Goal: Transaction & Acquisition: Obtain resource

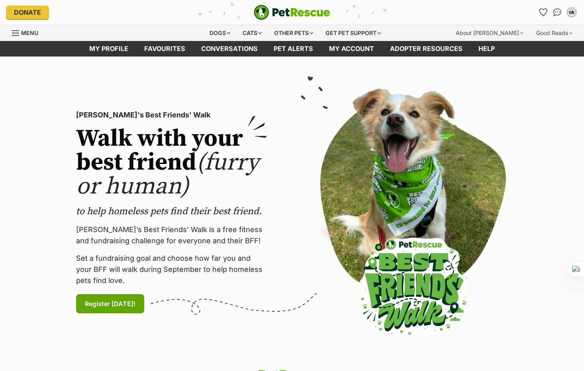
click at [204, 37] on div "Dogs" at bounding box center [220, 33] width 32 height 16
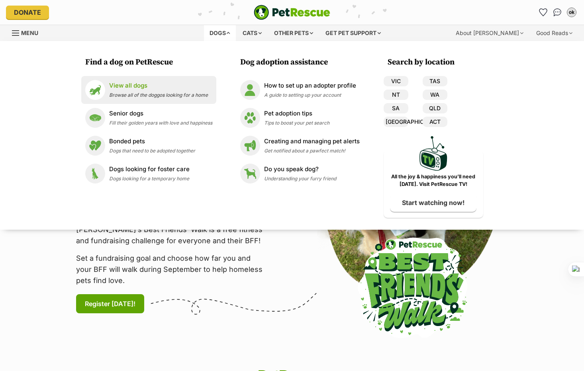
click at [111, 104] on li "View all dogs Browse all of the doggos looking for a home" at bounding box center [148, 90] width 135 height 28
click at [151, 85] on li "View all dogs Browse all of the doggos looking for a home" at bounding box center [148, 90] width 135 height 28
click at [139, 104] on li "View all dogs Browse all of the doggos looking for a home" at bounding box center [148, 90] width 135 height 28
click at [109, 88] on p "View all dogs" at bounding box center [158, 85] width 99 height 9
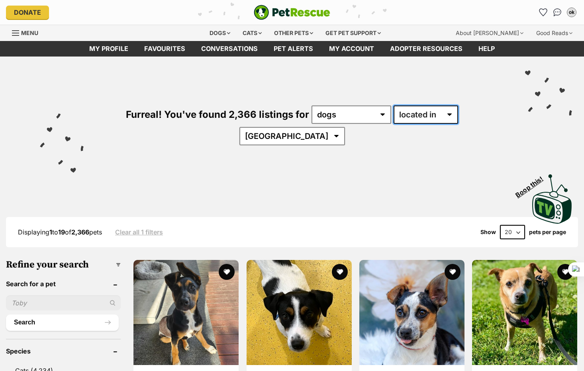
click at [393, 124] on select "available in located in" at bounding box center [425, 115] width 65 height 18
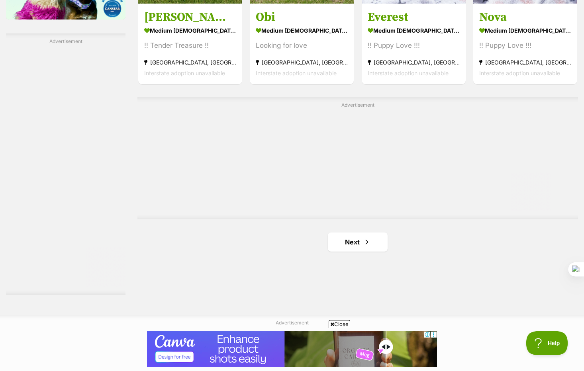
scroll to position [1356, 0]
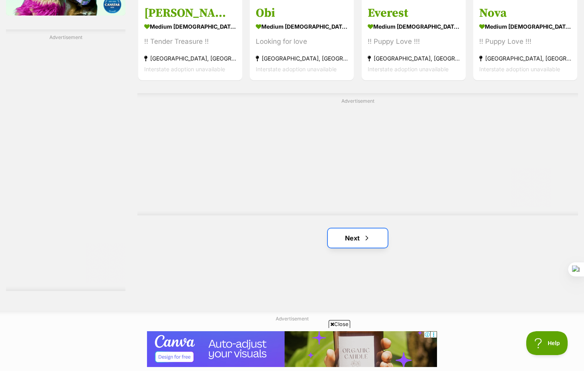
click at [367, 243] on span "Next page" at bounding box center [367, 238] width 8 height 10
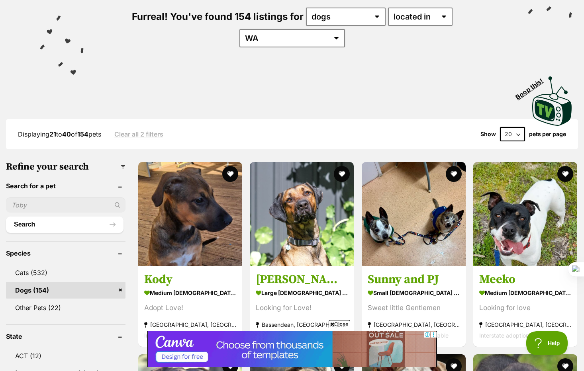
scroll to position [92, 0]
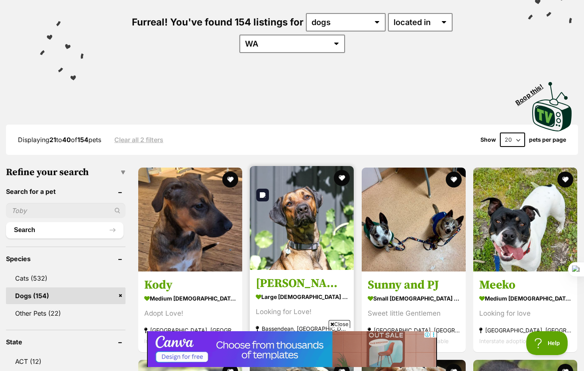
click at [297, 250] on img at bounding box center [302, 218] width 104 height 104
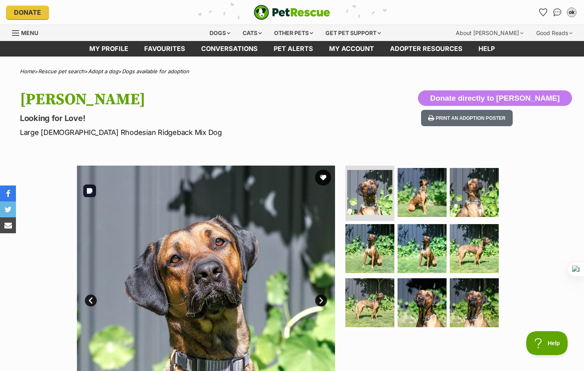
click at [318, 307] on link "Next" at bounding box center [321, 301] width 12 height 12
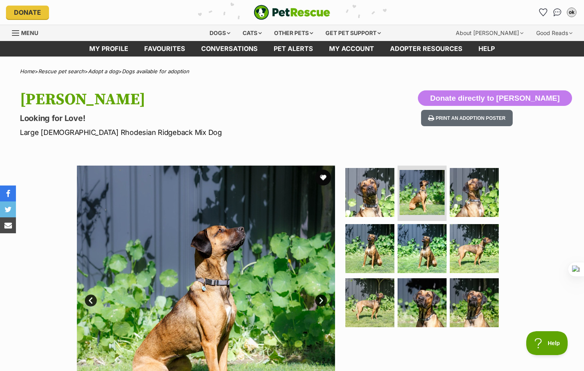
click at [318, 307] on link "Next" at bounding box center [321, 301] width 12 height 12
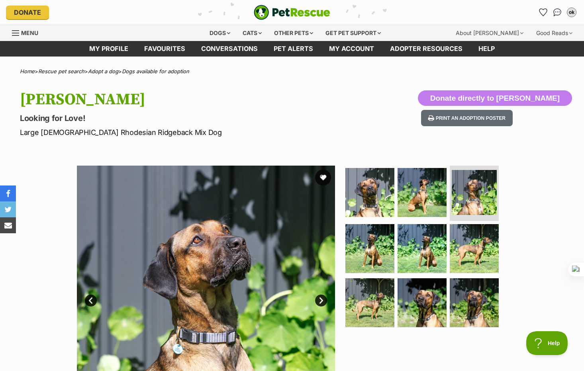
click at [318, 307] on link "Next" at bounding box center [321, 301] width 12 height 12
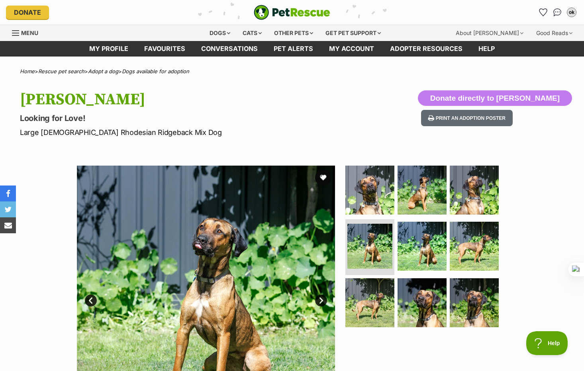
click at [318, 307] on link "Next" at bounding box center [321, 301] width 12 height 12
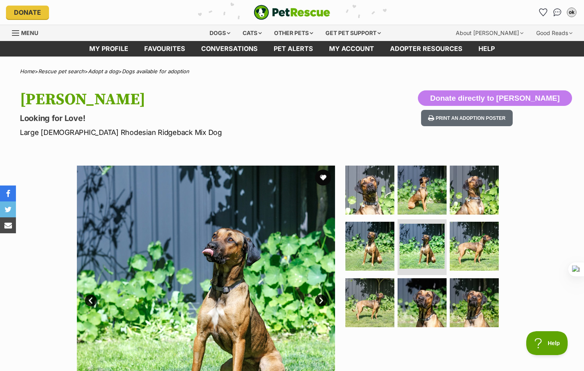
click at [318, 307] on link "Next" at bounding box center [321, 301] width 12 height 12
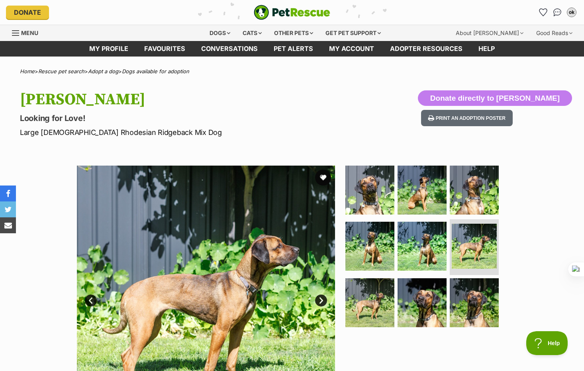
click at [318, 307] on link "Next" at bounding box center [321, 301] width 12 height 12
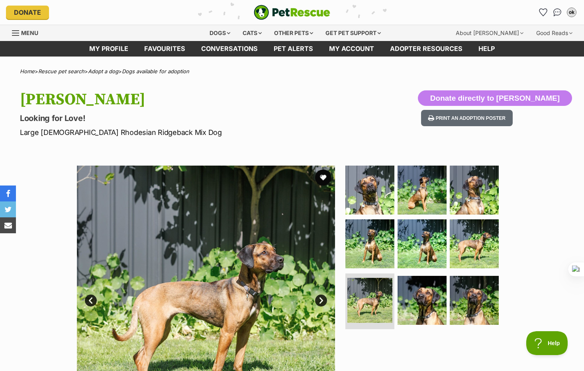
click at [318, 307] on link "Next" at bounding box center [321, 301] width 12 height 12
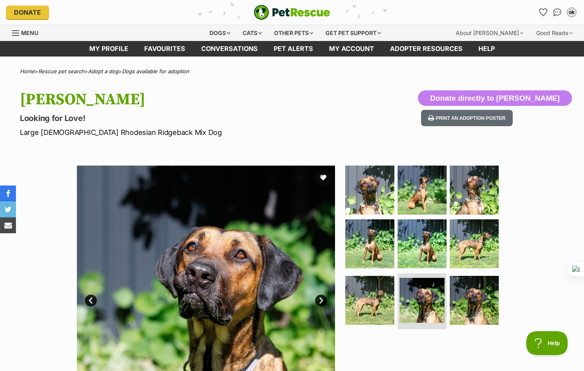
click at [318, 307] on link "Next" at bounding box center [321, 301] width 12 height 12
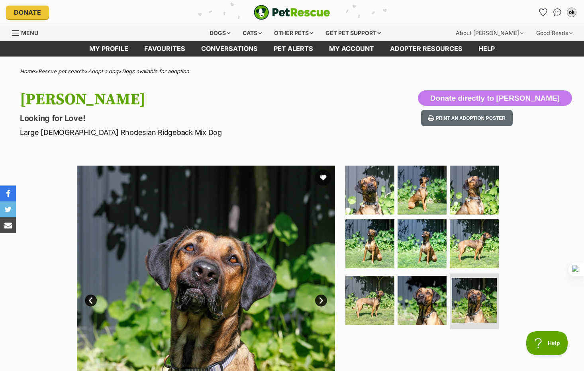
click at [318, 307] on link "Next" at bounding box center [321, 301] width 12 height 12
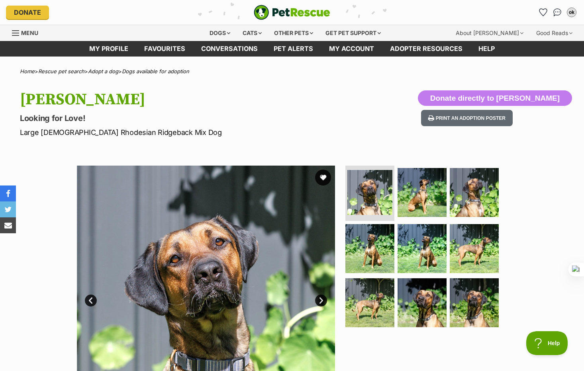
click at [395, 295] on ul at bounding box center [425, 249] width 163 height 167
click at [404, 252] on img at bounding box center [421, 248] width 51 height 51
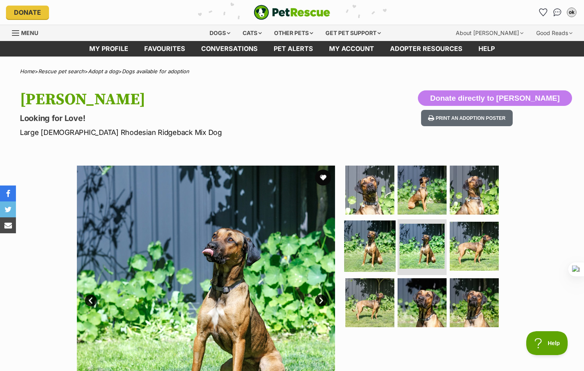
click at [374, 251] on img at bounding box center [369, 246] width 51 height 51
